Goal: Task Accomplishment & Management: Complete application form

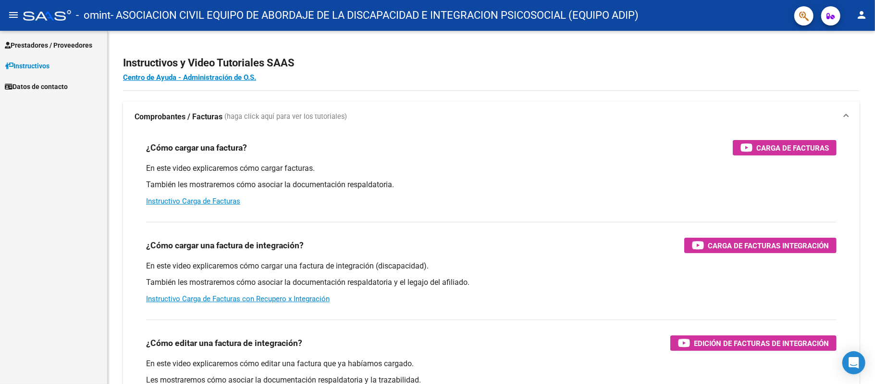
click at [65, 48] on span "Prestadores / Proveedores" at bounding box center [48, 45] width 87 height 11
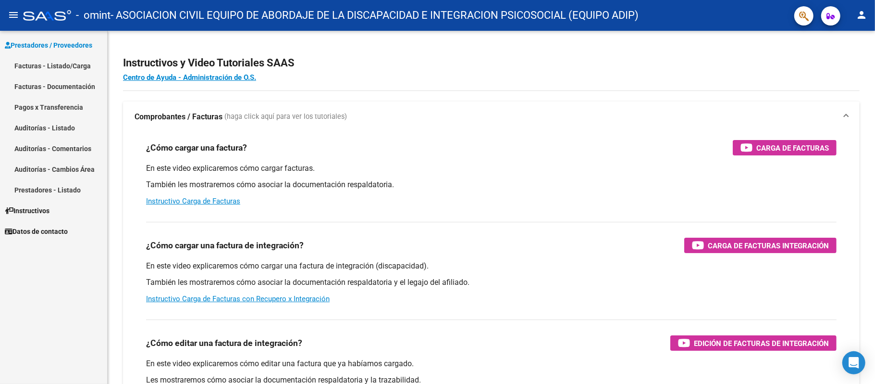
click at [66, 66] on link "Facturas - Listado/Carga" at bounding box center [53, 65] width 107 height 21
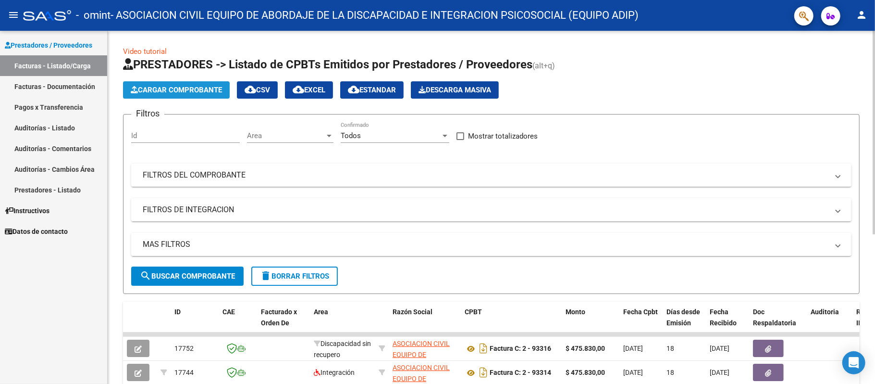
click at [216, 84] on button "Cargar Comprobante" at bounding box center [176, 89] width 107 height 17
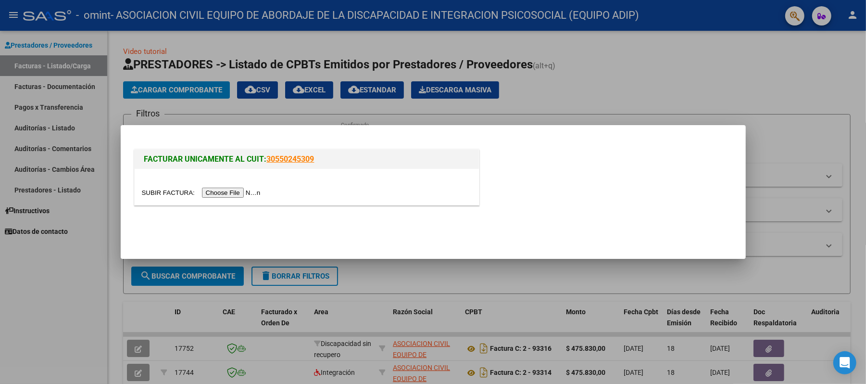
click at [522, 104] on div at bounding box center [433, 192] width 866 height 384
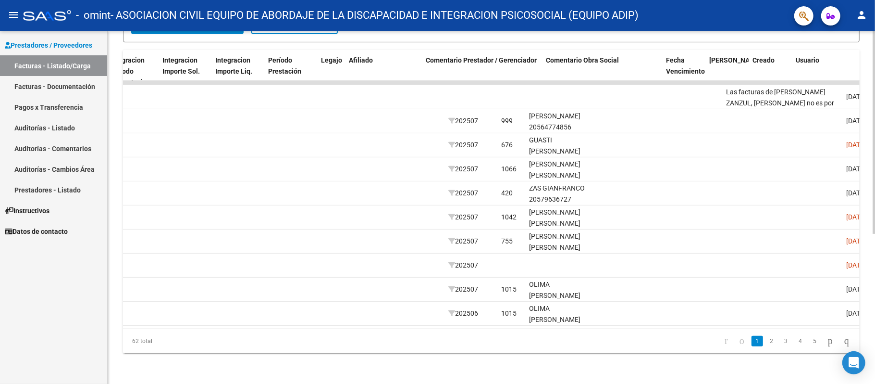
scroll to position [0, 1108]
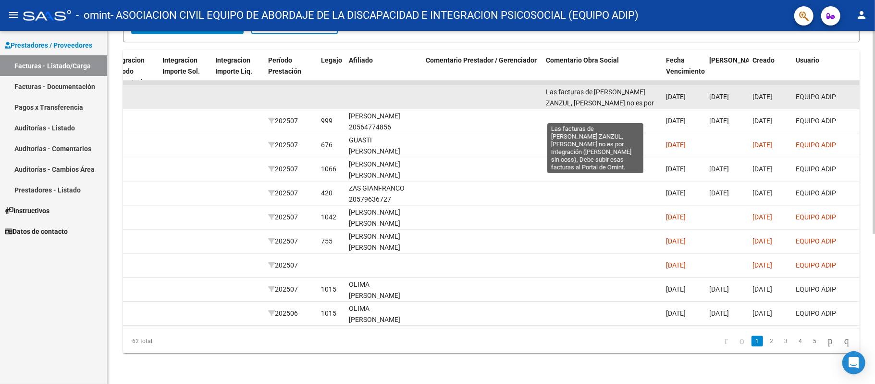
click at [603, 91] on span "Las facturas de [PERSON_NAME] ZANZUL, [PERSON_NAME] no es por Integración ([PER…" at bounding box center [600, 113] width 108 height 51
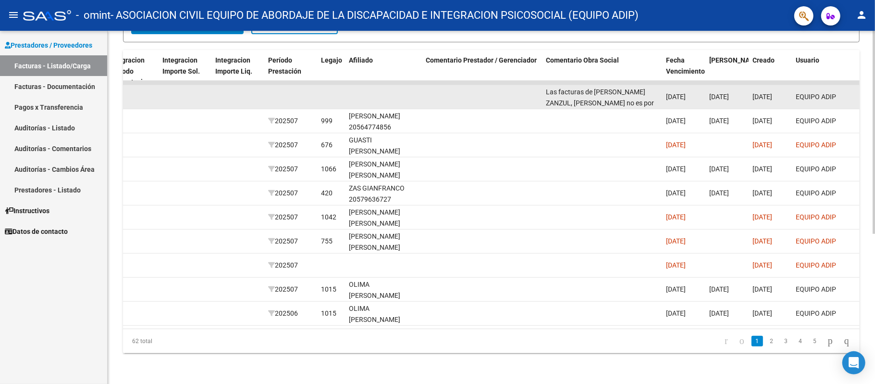
click at [603, 91] on span "Las facturas de [PERSON_NAME] ZANZUL, [PERSON_NAME] no es por Integración ([PER…" at bounding box center [600, 113] width 108 height 51
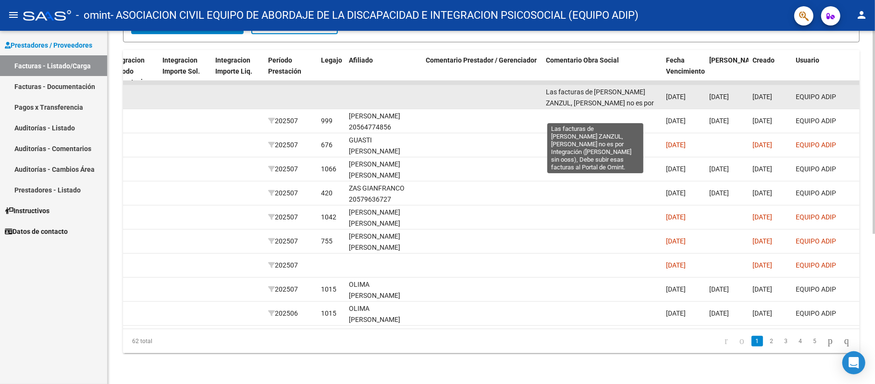
click at [600, 88] on span "Las facturas de [PERSON_NAME] ZANZUL, [PERSON_NAME] no es por Integración ([PER…" at bounding box center [600, 113] width 108 height 51
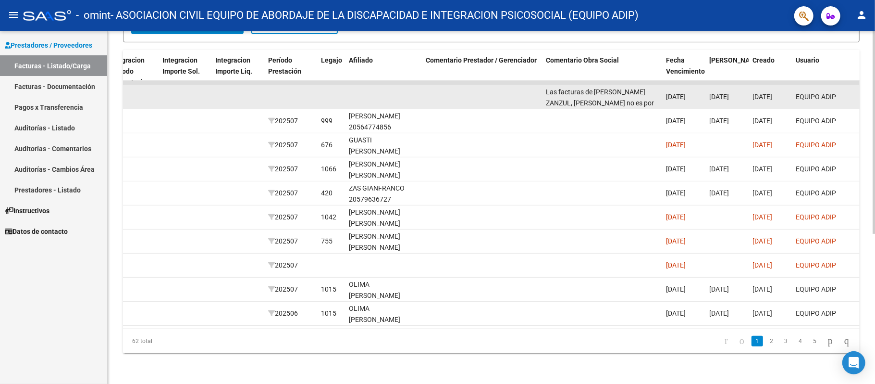
click at [600, 88] on span "Las facturas de [PERSON_NAME] ZANZUL, [PERSON_NAME] no es por Integración ([PER…" at bounding box center [600, 113] width 108 height 51
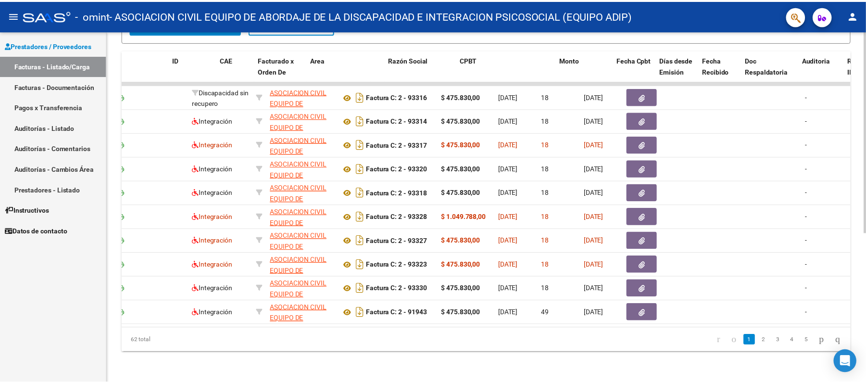
scroll to position [0, 0]
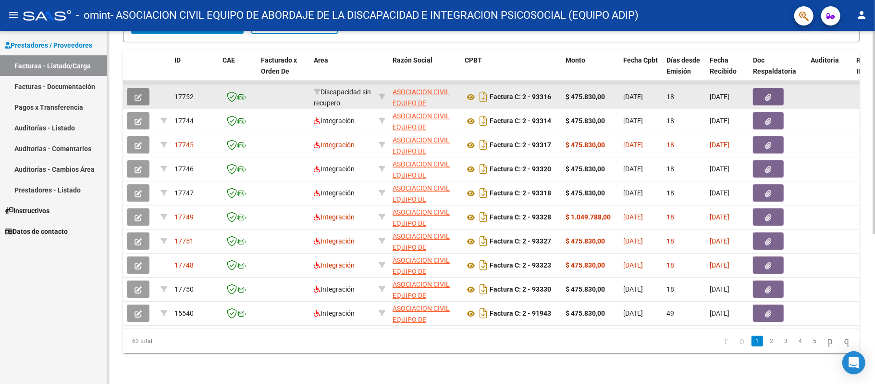
click at [137, 94] on icon "button" at bounding box center [138, 97] width 7 height 7
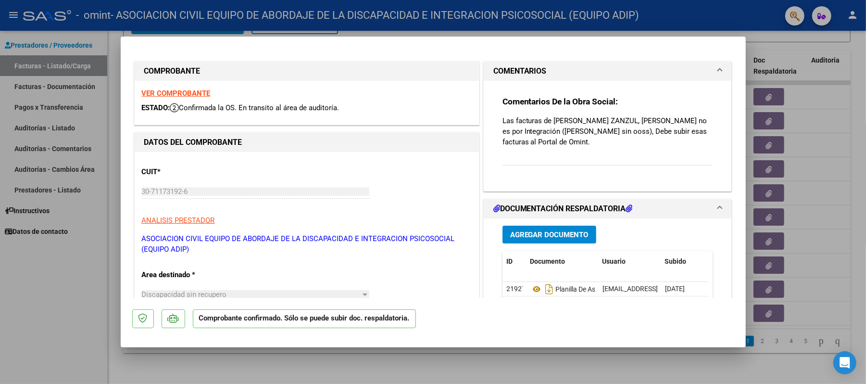
click at [510, 128] on p "Las facturas de [PERSON_NAME] ZANZUL, [PERSON_NAME] no es por Integración ([PER…" at bounding box center [607, 131] width 211 height 32
click at [541, 143] on p "Las facturas de [PERSON_NAME] ZANZUL, [PERSON_NAME] no es por Integración ([PER…" at bounding box center [607, 131] width 211 height 32
click at [581, 127] on p "Las facturas de [PERSON_NAME] ZANZUL, [PERSON_NAME] no es por Integración ([PER…" at bounding box center [607, 131] width 211 height 32
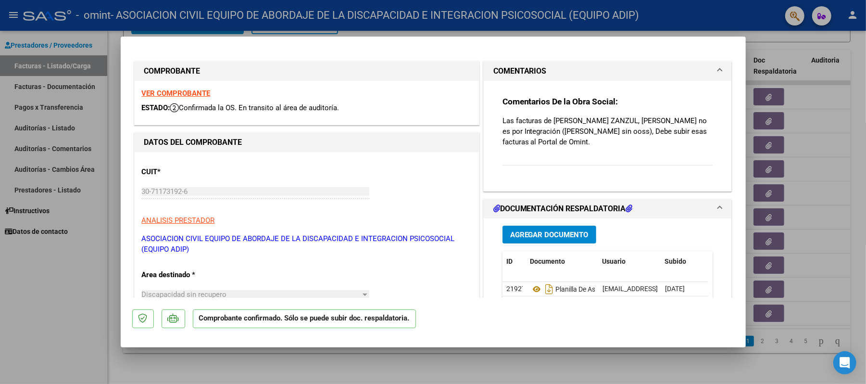
click at [791, 85] on div at bounding box center [433, 192] width 866 height 384
type input "$ 0,00"
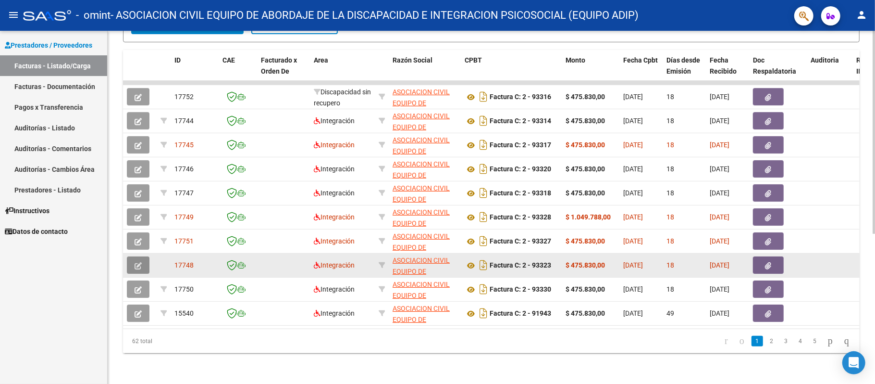
click at [139, 262] on icon "button" at bounding box center [138, 265] width 7 height 7
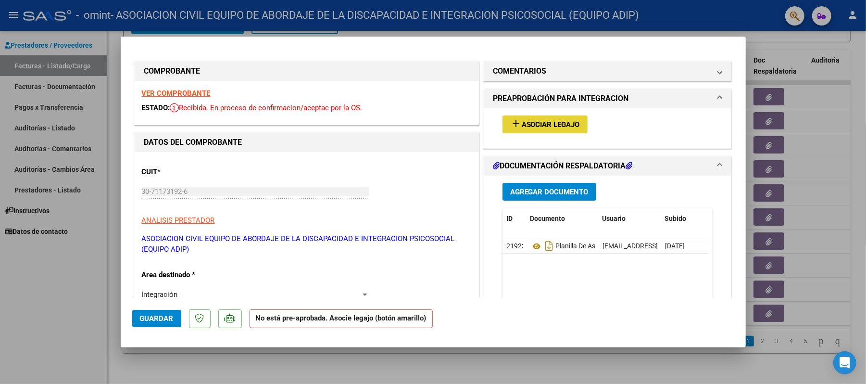
click at [568, 123] on span "Asociar Legajo" at bounding box center [551, 124] width 58 height 9
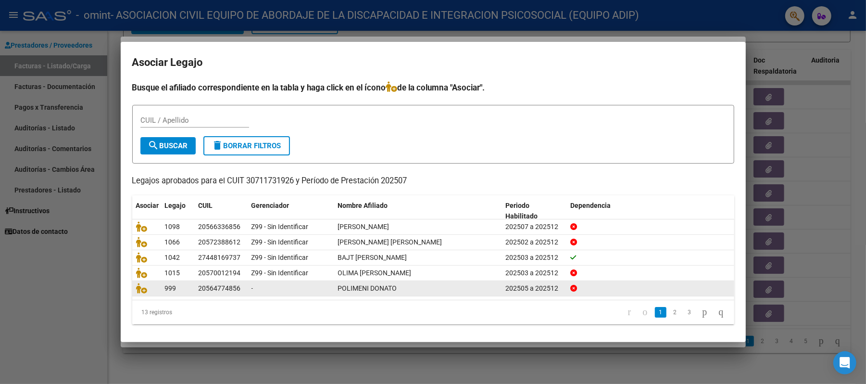
drag, startPoint x: 660, startPoint y: 314, endPoint x: 652, endPoint y: 318, distance: 8.8
click at [669, 314] on link "2" at bounding box center [675, 312] width 12 height 11
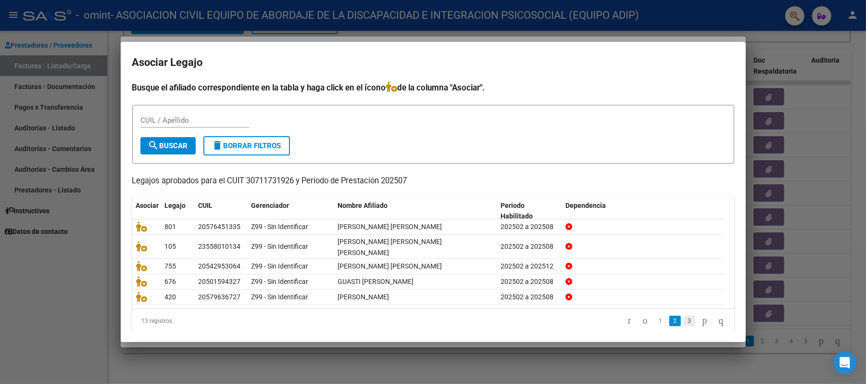
click at [684, 315] on link "3" at bounding box center [690, 320] width 12 height 11
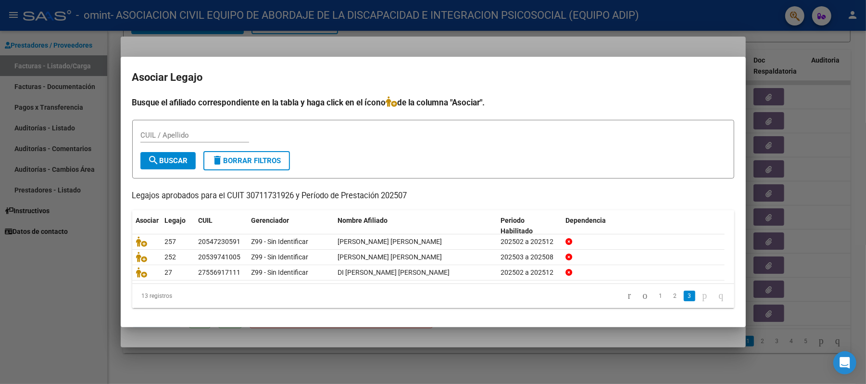
click at [701, 295] on icon "go to next page" at bounding box center [705, 295] width 8 height 12
click at [229, 19] on div at bounding box center [433, 192] width 866 height 384
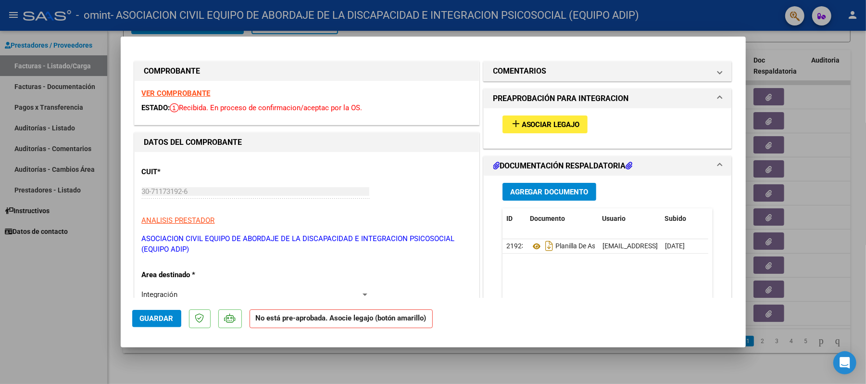
click at [77, 342] on div at bounding box center [433, 192] width 866 height 384
type input "$ 0,00"
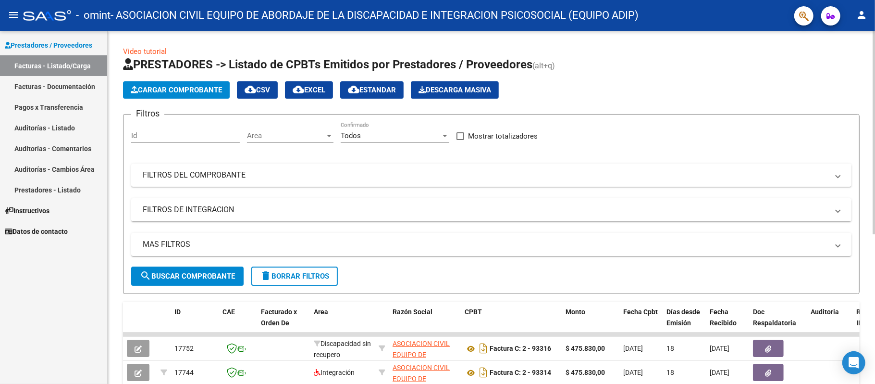
click at [175, 98] on button "Cargar Comprobante" at bounding box center [176, 89] width 107 height 17
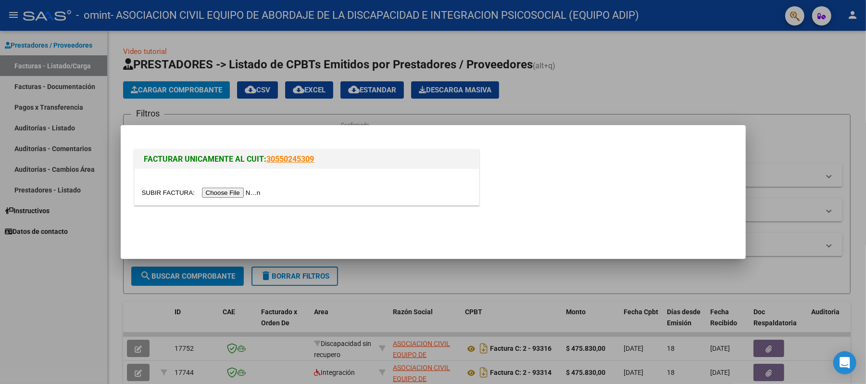
click at [217, 195] on input "file" at bounding box center [203, 192] width 122 height 10
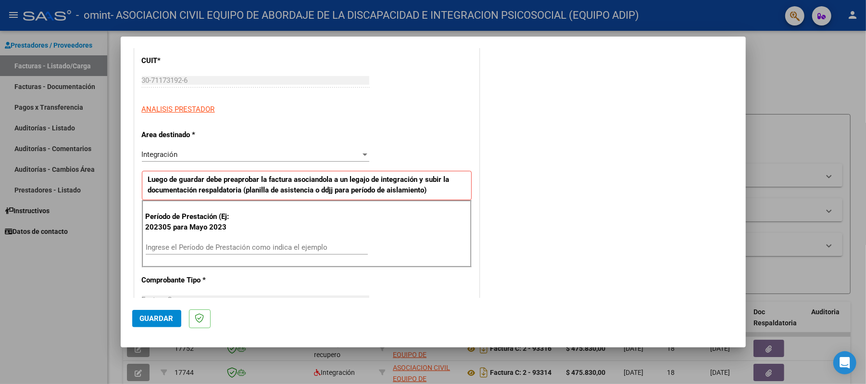
scroll to position [192, 0]
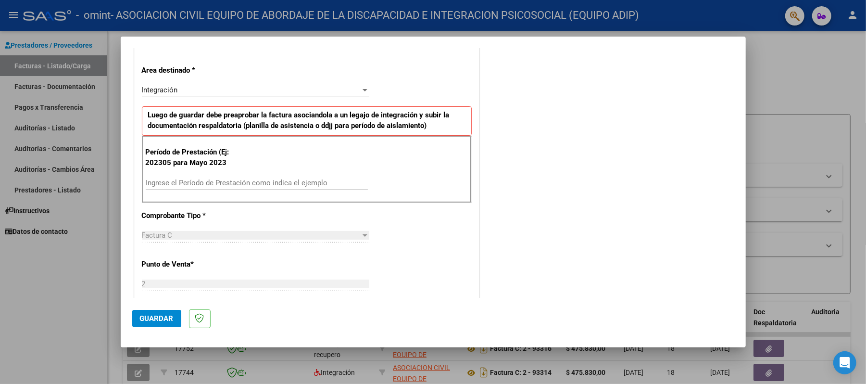
click at [202, 172] on div "Período de Prestación (Ej: 202305 para Mayo 2023 Ingrese el Período de Prestaci…" at bounding box center [307, 169] width 330 height 67
click at [208, 183] on input "Ingrese el Período de Prestación como indica el ejemplo" at bounding box center [257, 182] width 222 height 9
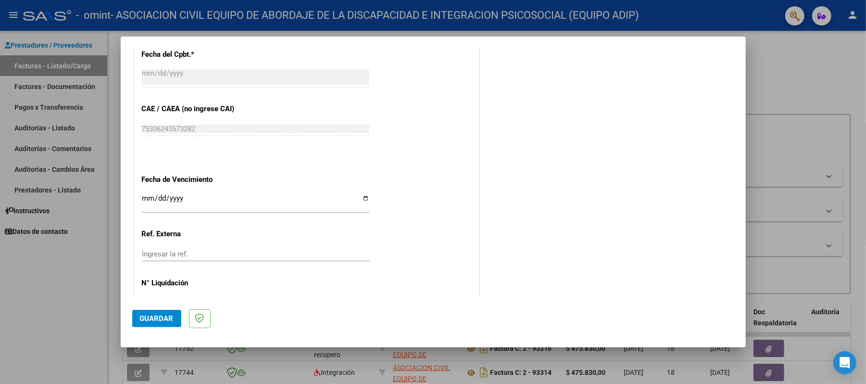
scroll to position [581, 0]
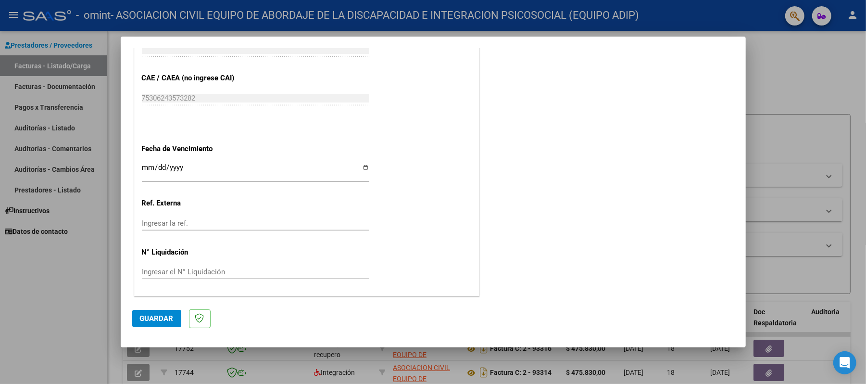
type input "202507"
click at [362, 168] on input "Ingresar la fecha" at bounding box center [255, 170] width 227 height 15
type input "[DATE]"
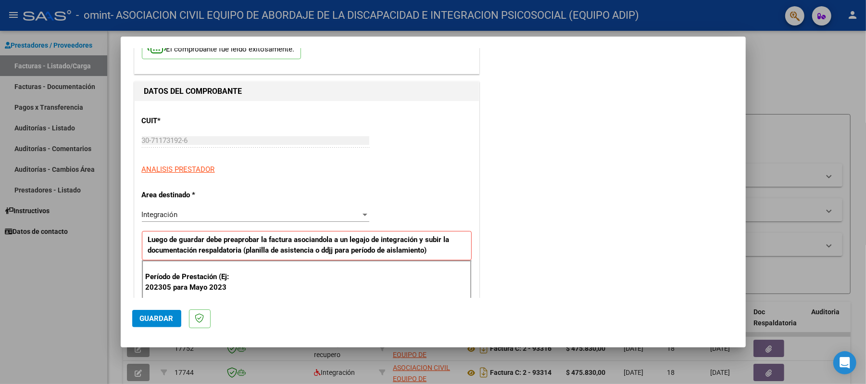
scroll to position [0, 0]
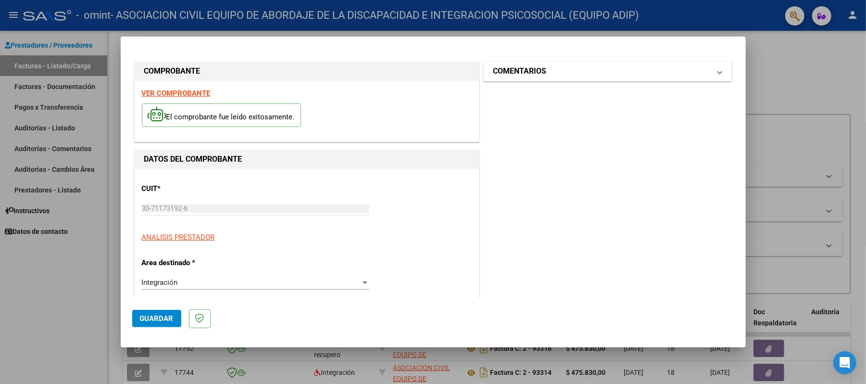
click at [662, 72] on mat-panel-title "COMENTARIOS" at bounding box center [601, 71] width 217 height 12
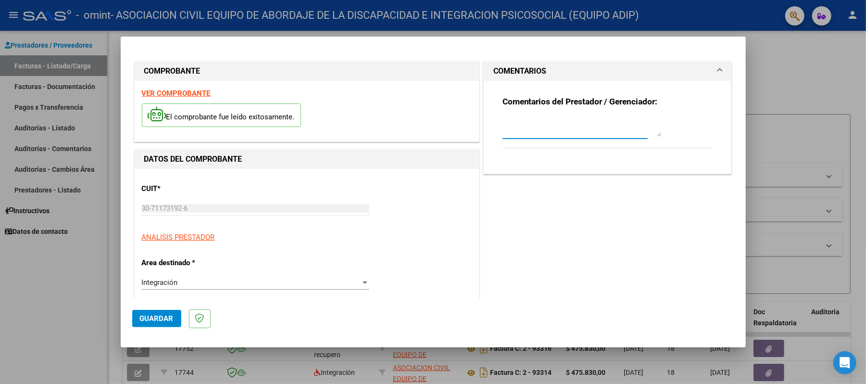
click at [591, 130] on textarea at bounding box center [581, 126] width 159 height 19
click at [366, 234] on p "ANALISIS PRESTADOR" at bounding box center [307, 237] width 330 height 11
click at [162, 320] on span "Guardar" at bounding box center [157, 318] width 34 height 9
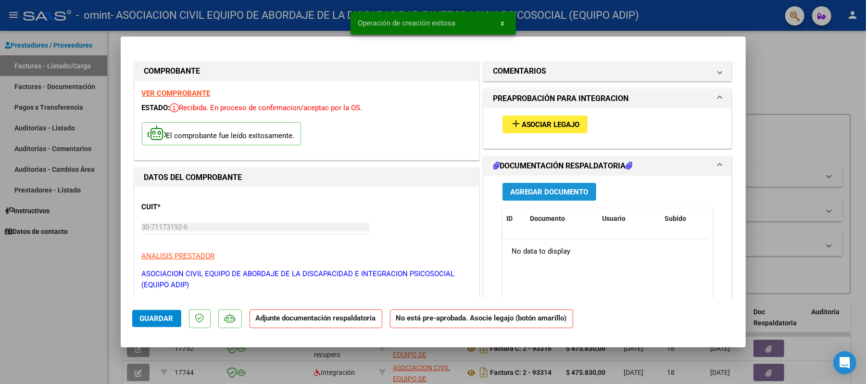
click at [549, 187] on span "Agregar Documento" at bounding box center [549, 191] width 78 height 9
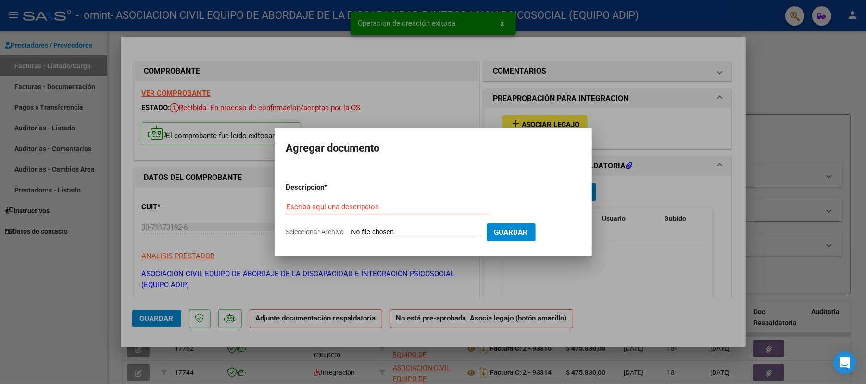
click at [370, 201] on div "Escriba aquí una descripcion" at bounding box center [387, 207] width 203 height 14
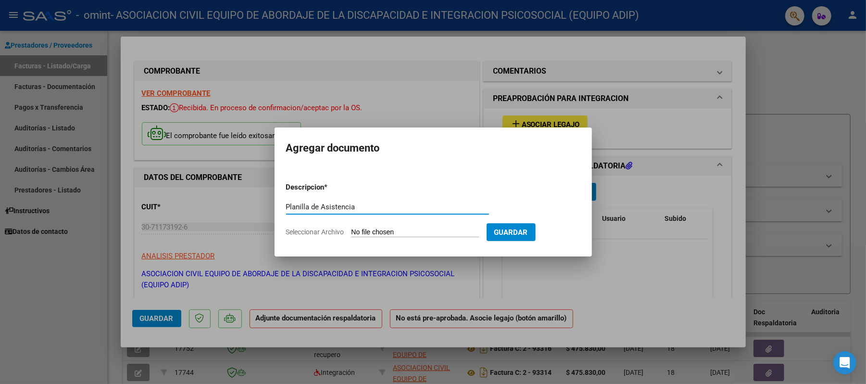
type input "Planilla de Asistencia"
click at [452, 229] on input "Seleccionar Archivo" at bounding box center [414, 232] width 127 height 9
type input "C:\fakepath\Planilla [PERSON_NAME]. [PERSON_NAME] [PERSON_NAME].jpg"
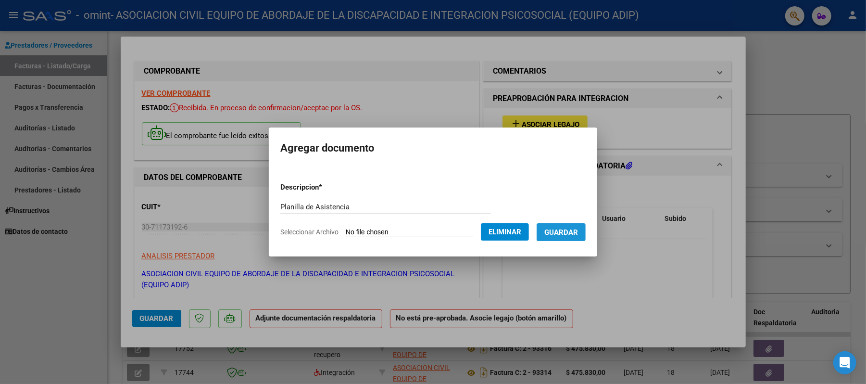
click at [575, 230] on span "Guardar" at bounding box center [561, 232] width 34 height 9
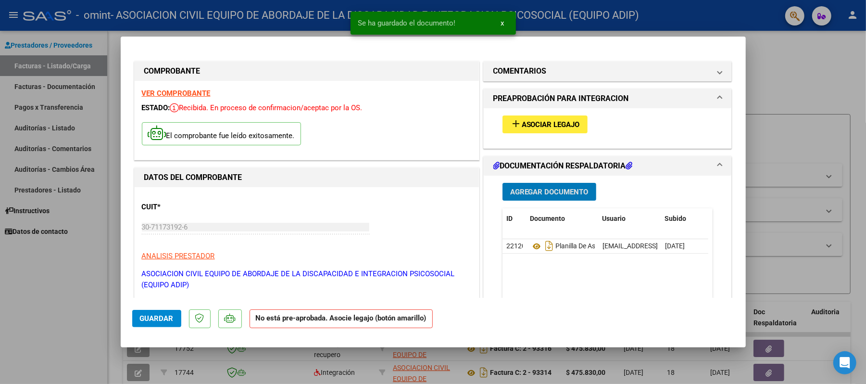
click at [570, 127] on span "Asociar Legajo" at bounding box center [551, 124] width 58 height 9
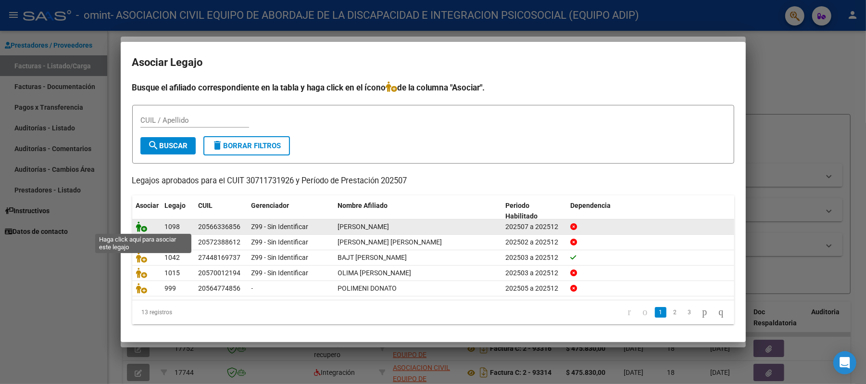
click at [137, 227] on icon at bounding box center [142, 226] width 12 height 11
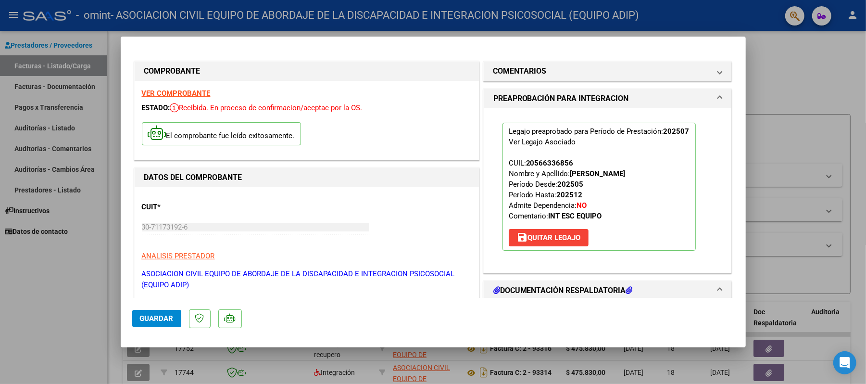
click at [147, 314] on span "Guardar" at bounding box center [157, 318] width 34 height 9
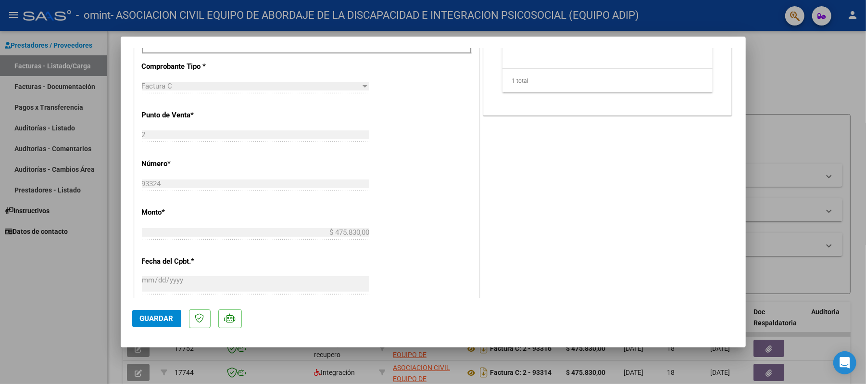
scroll to position [624, 0]
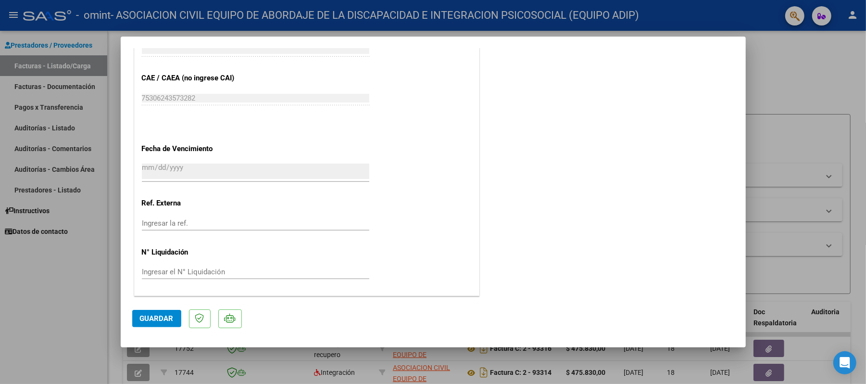
click at [150, 315] on span "Guardar" at bounding box center [157, 318] width 34 height 9
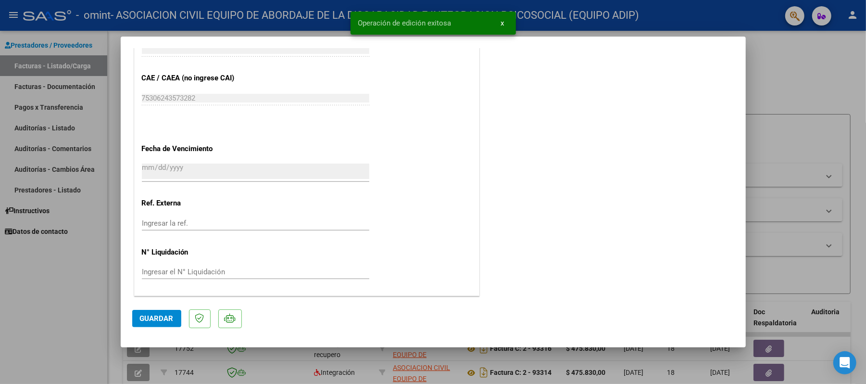
click at [849, 120] on div at bounding box center [433, 192] width 866 height 384
type input "$ 0,00"
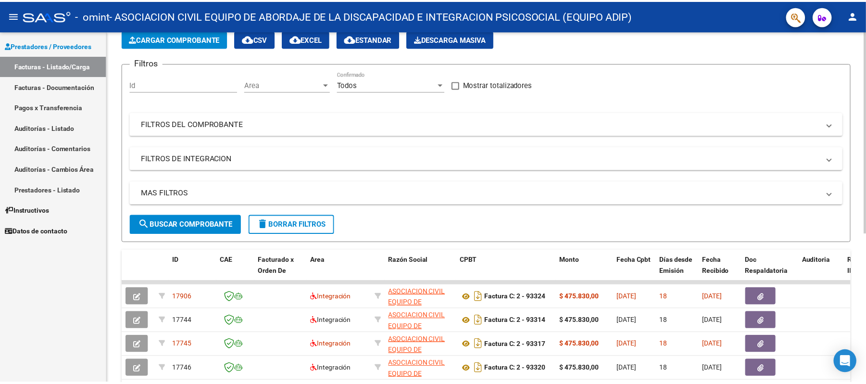
scroll to position [0, 0]
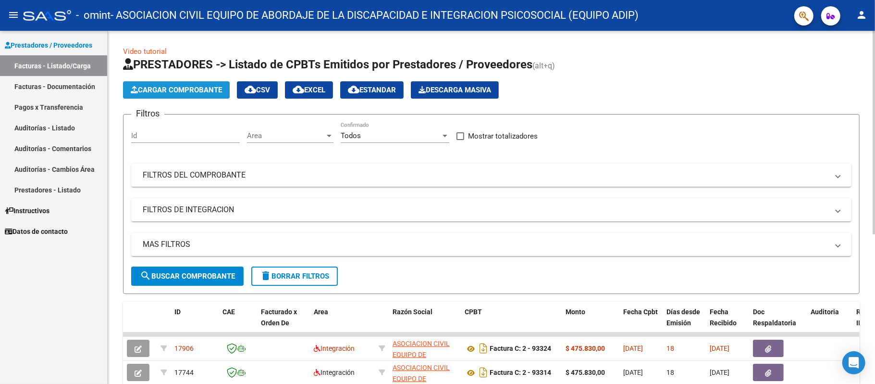
click at [191, 88] on span "Cargar Comprobante" at bounding box center [176, 90] width 91 height 9
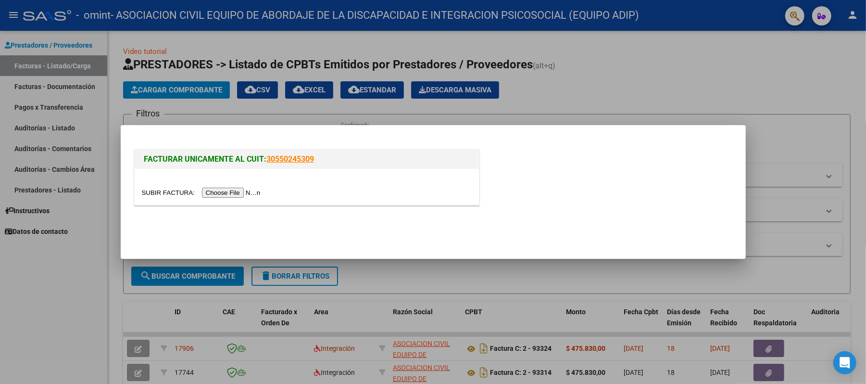
click at [241, 191] on input "file" at bounding box center [203, 192] width 122 height 10
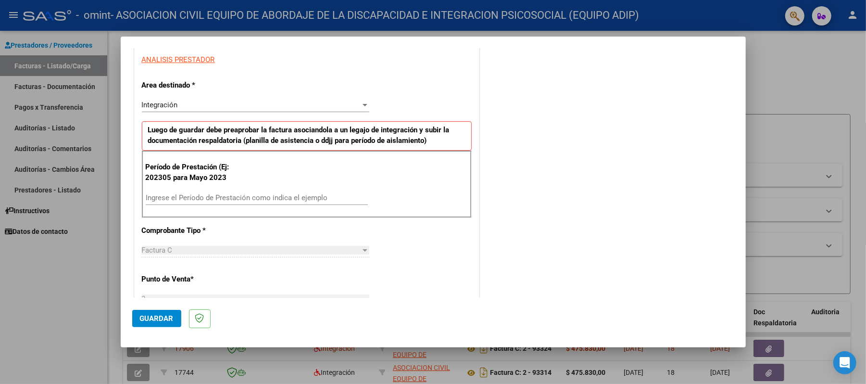
scroll to position [192, 0]
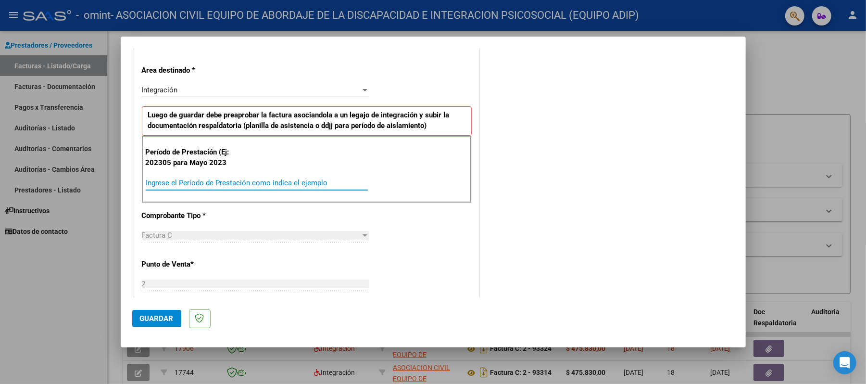
click at [204, 181] on input "Ingrese el Período de Prestación como indica el ejemplo" at bounding box center [257, 182] width 222 height 9
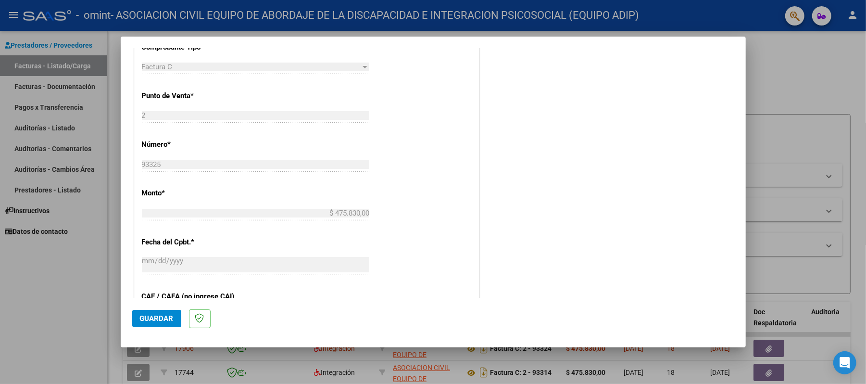
scroll to position [577, 0]
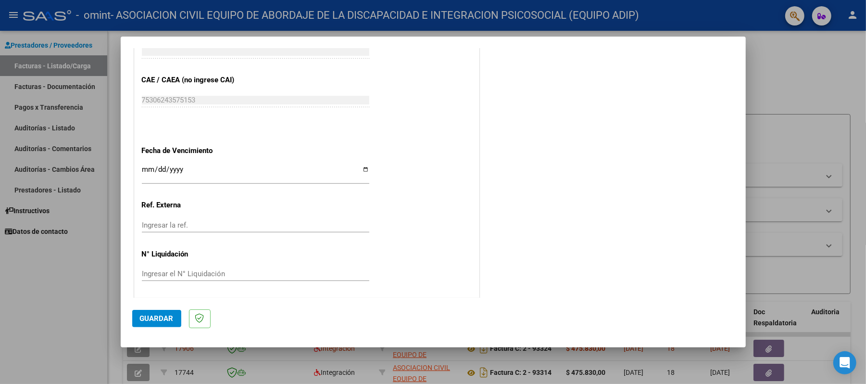
type input "202507"
click at [362, 166] on input "Ingresar la fecha" at bounding box center [255, 172] width 227 height 15
type input "[DATE]"
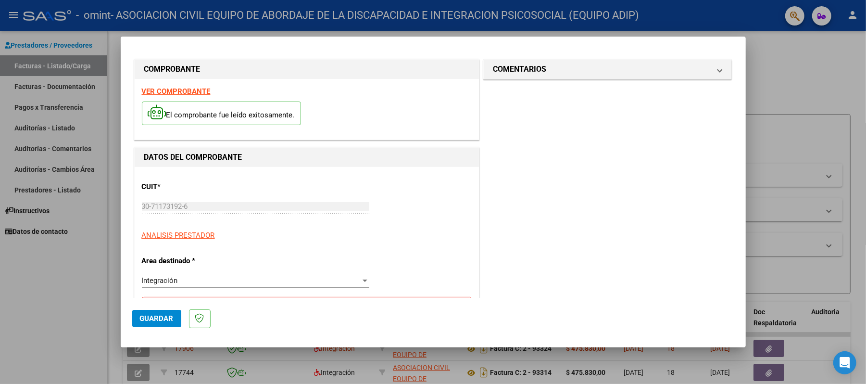
scroll to position [0, 0]
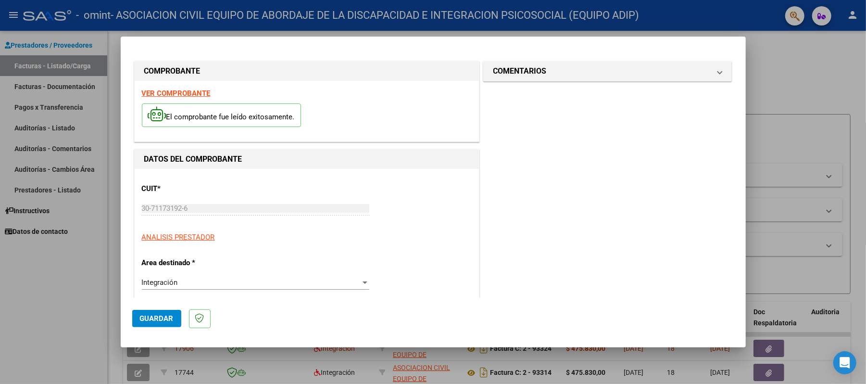
click at [164, 314] on span "Guardar" at bounding box center [157, 318] width 34 height 9
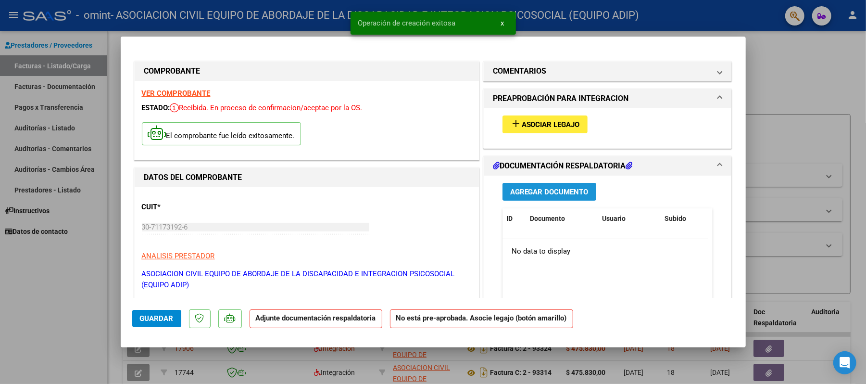
click at [549, 186] on button "Agregar Documento" at bounding box center [549, 192] width 94 height 18
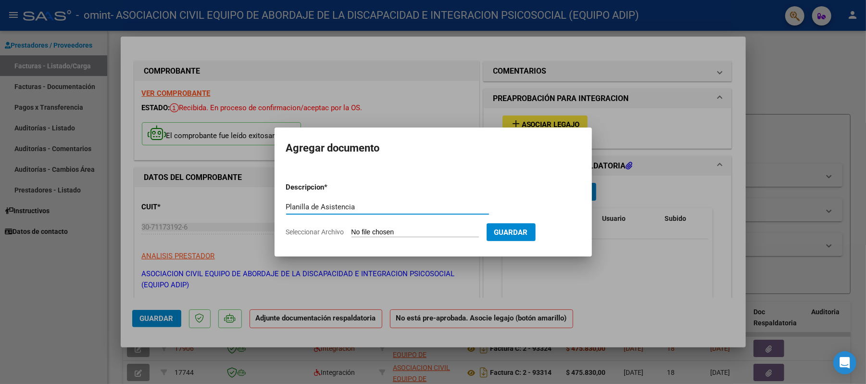
type input "Planilla de Asistencia"
click at [425, 231] on input "Seleccionar Archivo" at bounding box center [414, 232] width 127 height 9
type input "C:\fakepath\Planilla [PERSON_NAME]. [PERSON_NAME] [PERSON_NAME].jpg"
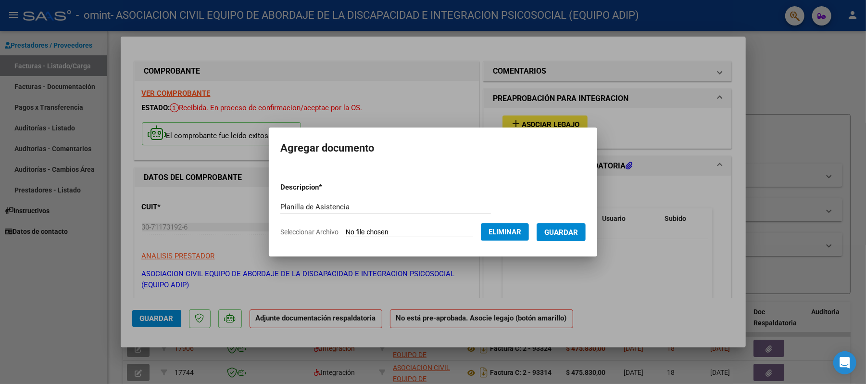
click at [578, 229] on span "Guardar" at bounding box center [561, 232] width 34 height 9
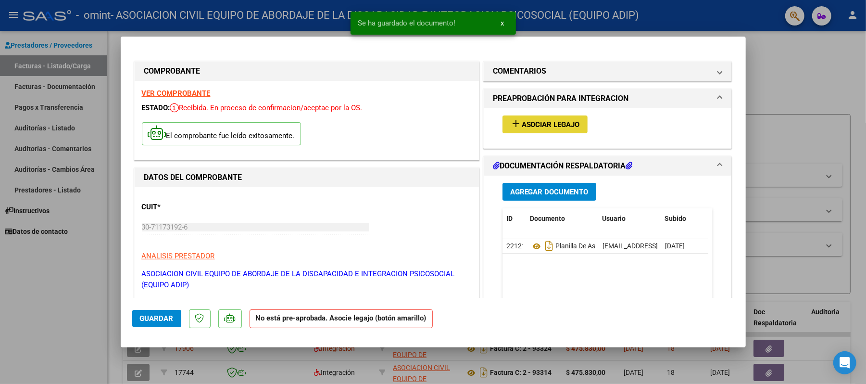
click at [552, 122] on span "Asociar Legajo" at bounding box center [551, 124] width 58 height 9
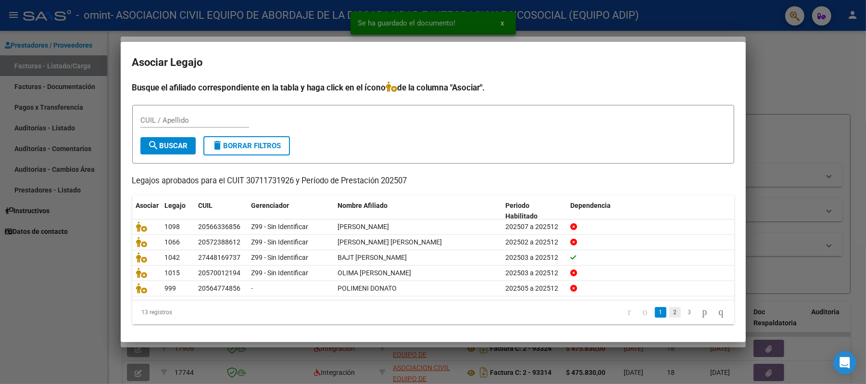
click at [669, 311] on link "2" at bounding box center [675, 312] width 12 height 11
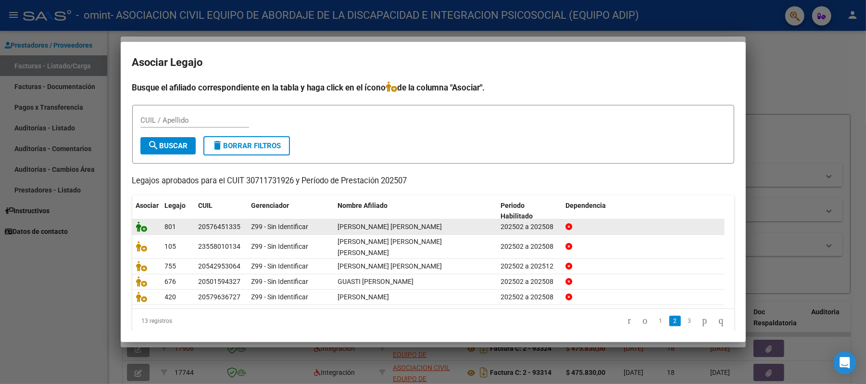
click at [139, 227] on icon at bounding box center [142, 226] width 12 height 11
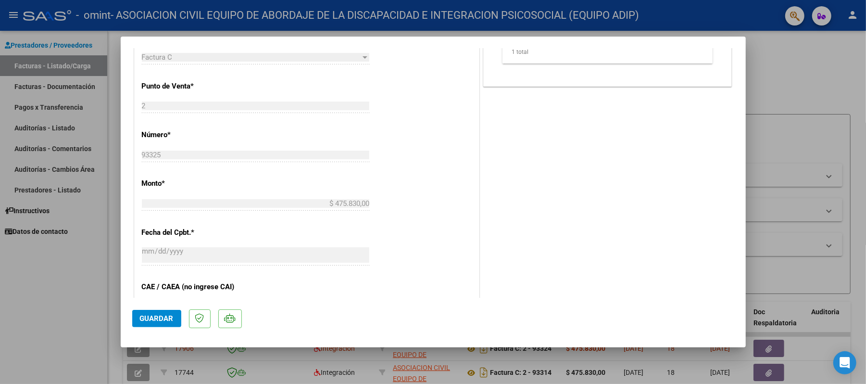
scroll to position [449, 0]
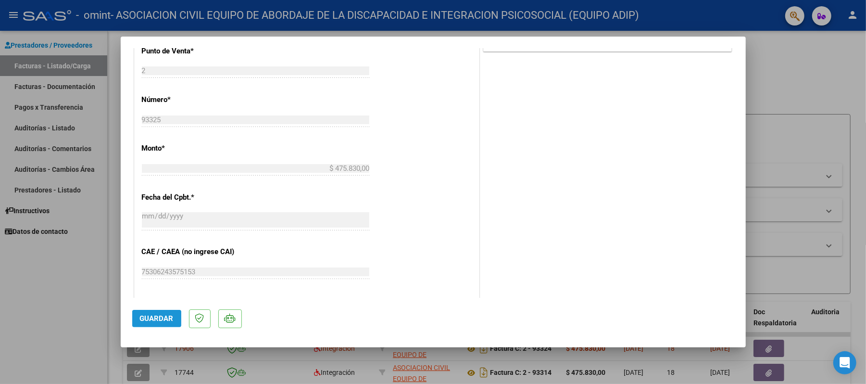
click at [166, 314] on span "Guardar" at bounding box center [157, 318] width 34 height 9
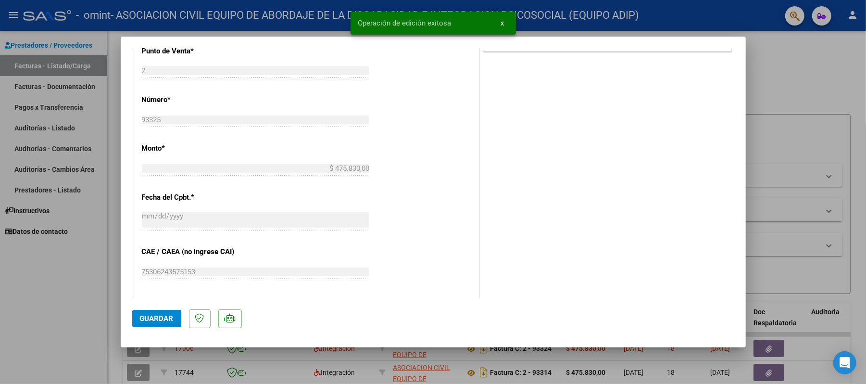
click at [504, 18] on button "x" at bounding box center [502, 22] width 19 height 17
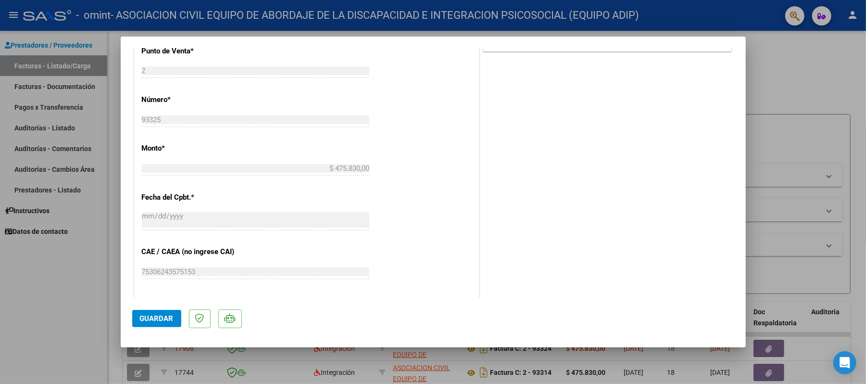
click at [102, 312] on div at bounding box center [433, 192] width 866 height 384
type input "$ 0,00"
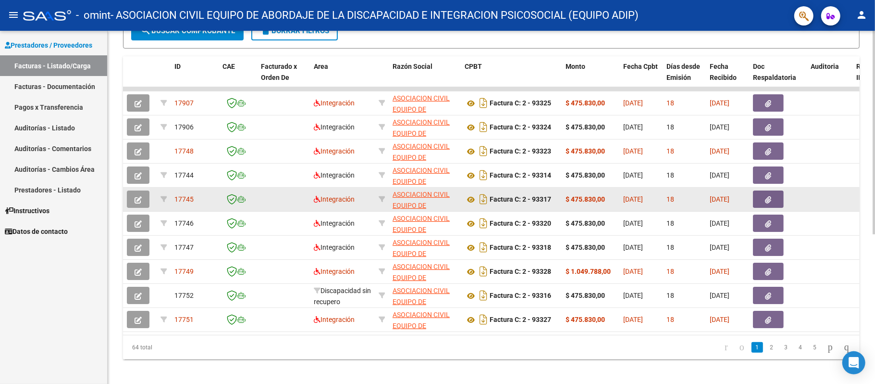
scroll to position [256, 0]
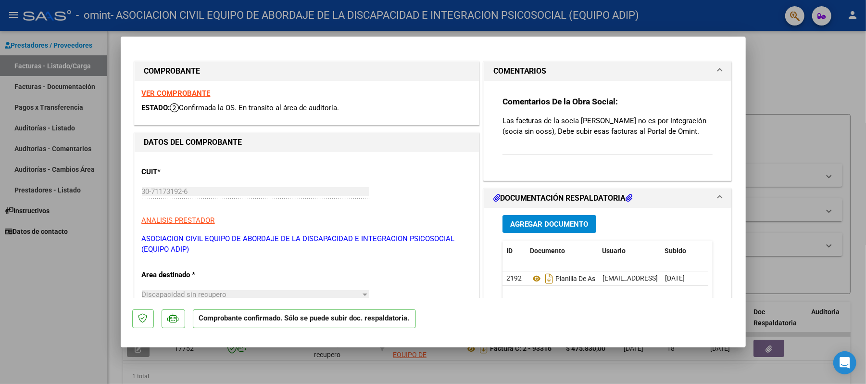
click at [556, 129] on p "Las facturas de [PERSON_NAME] ZANZUL, [PERSON_NAME] no es por Integración ([PER…" at bounding box center [607, 125] width 211 height 21
click at [639, 135] on p "Las facturas de [PERSON_NAME] ZANZUL, [PERSON_NAME] no es por Integración ([PER…" at bounding box center [607, 125] width 211 height 21
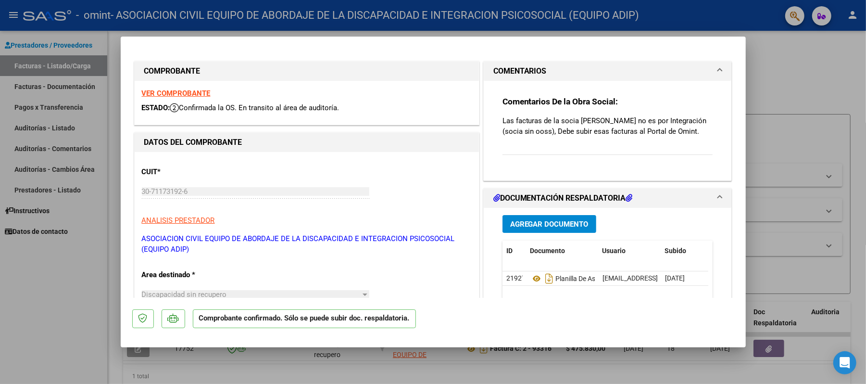
click at [639, 135] on p "Las facturas de [PERSON_NAME] ZANZUL, [PERSON_NAME] no es por Integración ([PER…" at bounding box center [607, 125] width 211 height 21
click at [633, 126] on p "Las facturas de [PERSON_NAME] ZANZUL, [PERSON_NAME] no es por Integración ([PER…" at bounding box center [607, 125] width 211 height 21
click at [643, 124] on p "Las facturas de [PERSON_NAME] ZANZUL, [PERSON_NAME] no es por Integración ([PER…" at bounding box center [607, 125] width 211 height 21
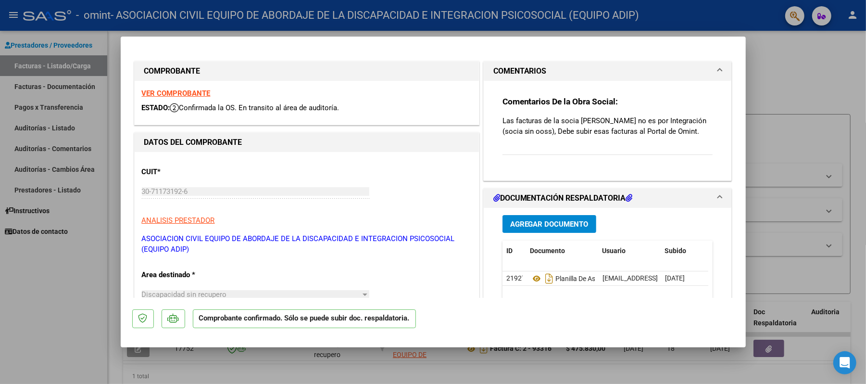
click at [643, 124] on p "Las facturas de [PERSON_NAME] ZANZUL, [PERSON_NAME] no es por Integración ([PER…" at bounding box center [607, 125] width 211 height 21
click at [778, 102] on div at bounding box center [433, 192] width 866 height 384
type input "$ 0,00"
